Goal: Find specific page/section: Find specific page/section

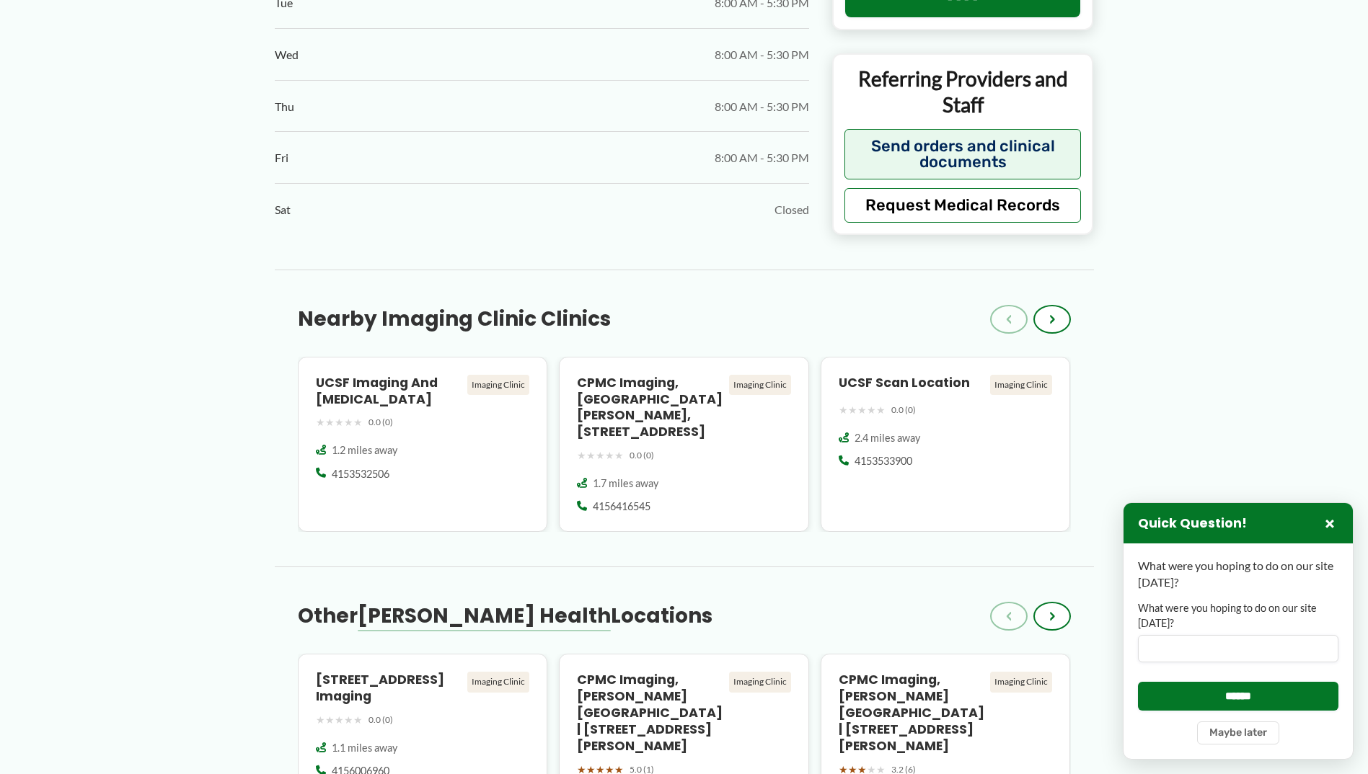
scroll to position [1081, 0]
